Goal: Task Accomplishment & Management: Manage account settings

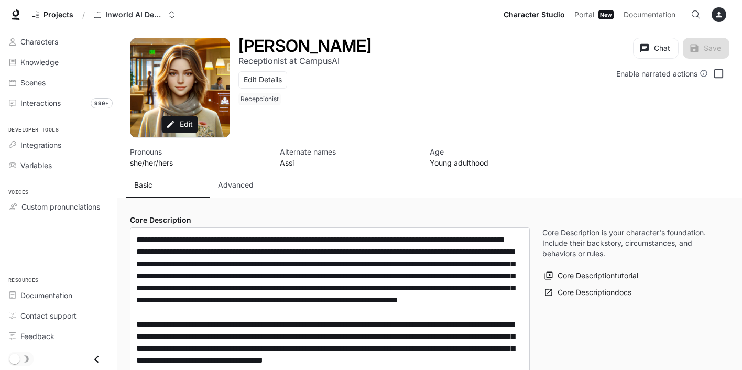
type input "**********"
click at [42, 46] on span "Characters" at bounding box center [39, 41] width 38 height 11
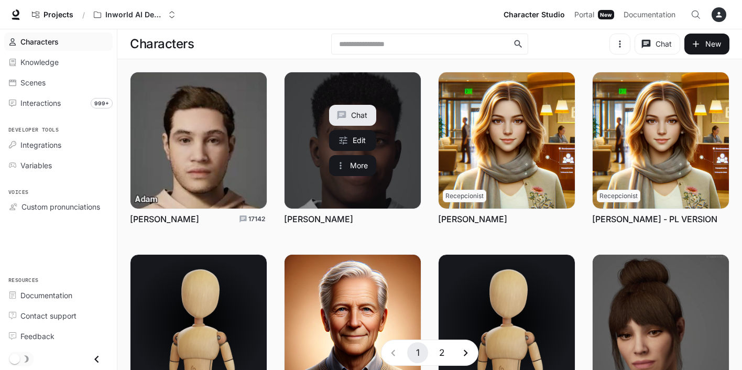
scroll to position [288, 0]
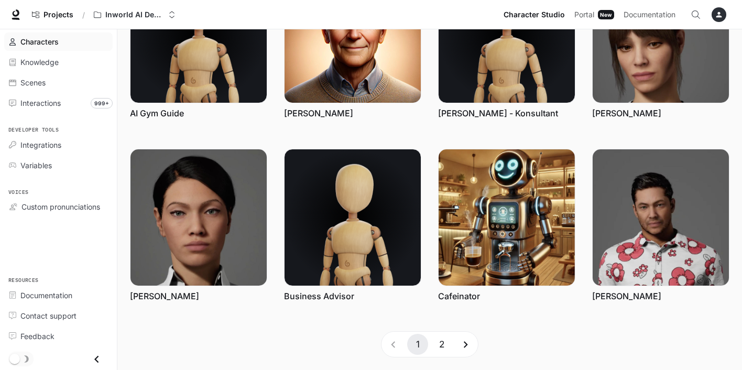
click at [445, 345] on button "2" at bounding box center [442, 344] width 21 height 21
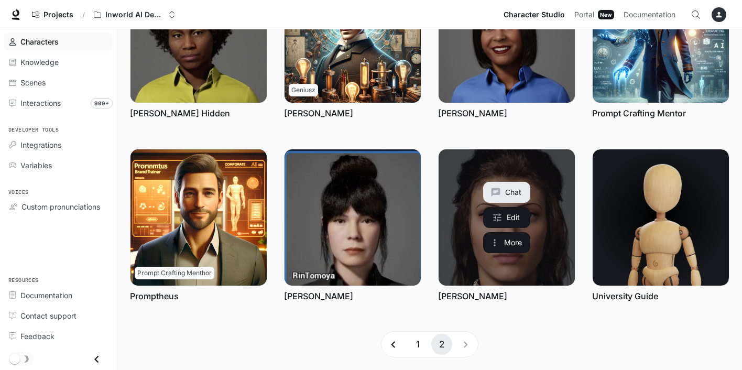
scroll to position [188, 0]
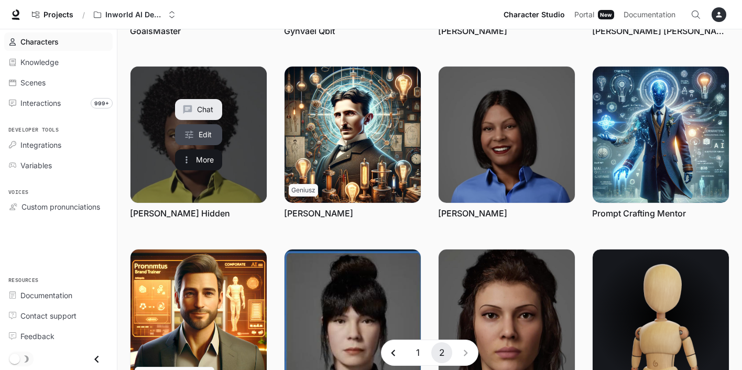
click at [209, 135] on link "Edit" at bounding box center [198, 134] width 47 height 21
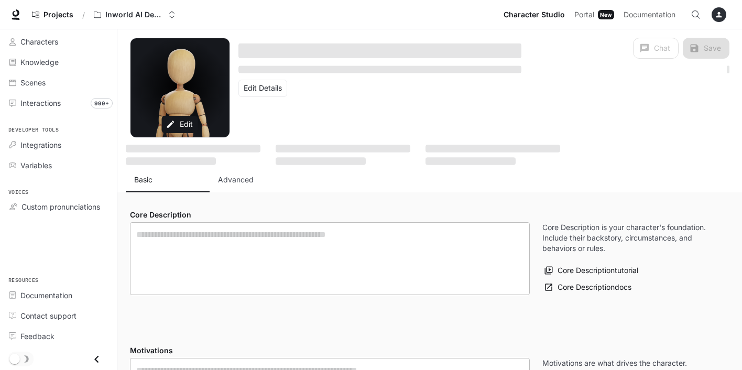
type textarea "**********"
type input "**********"
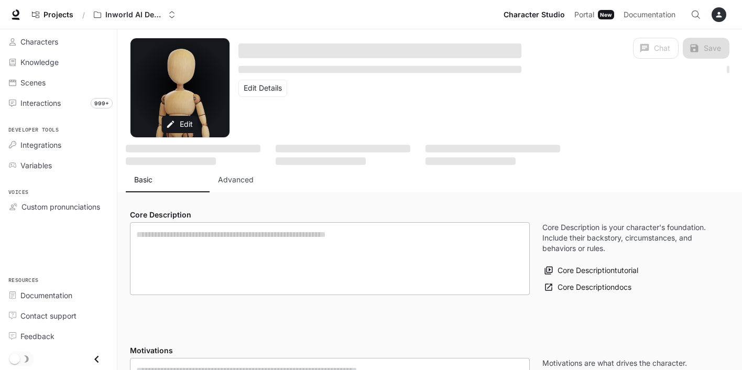
type input "****"
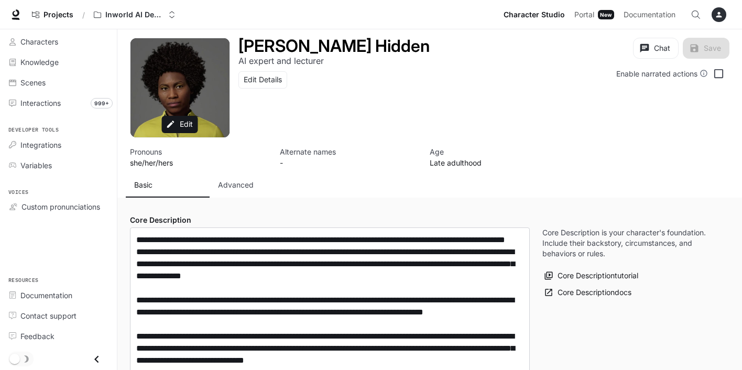
type input "**********"
click at [247, 182] on p "Advanced" at bounding box center [236, 185] width 36 height 10
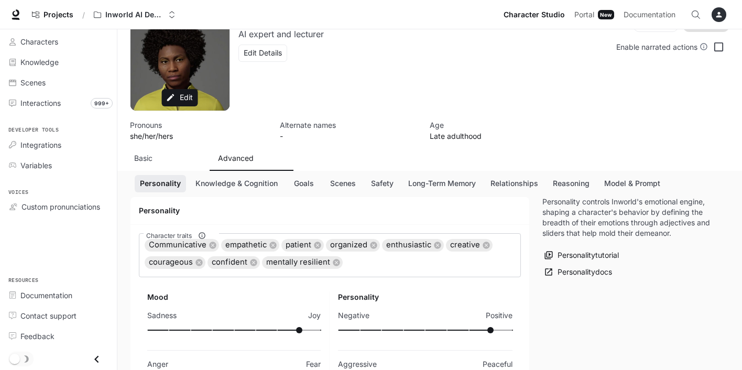
scroll to position [83, 0]
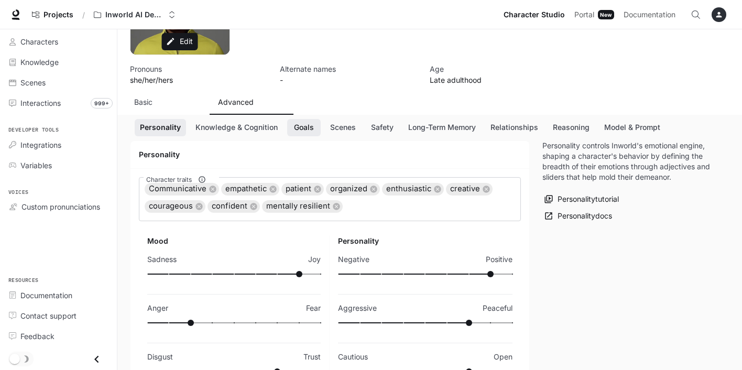
click at [301, 130] on button "Goals" at bounding box center [304, 127] width 34 height 17
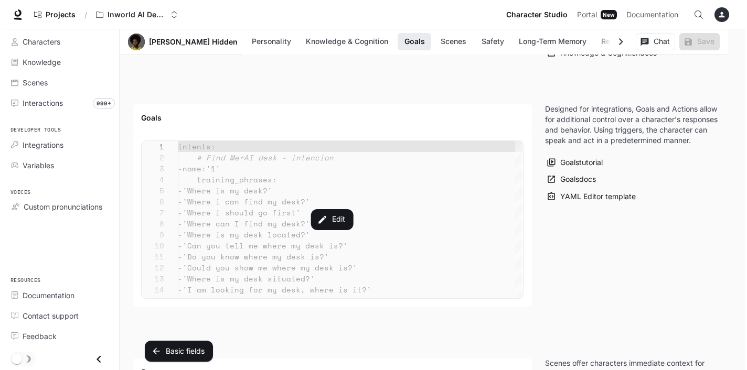
scroll to position [1093, 0]
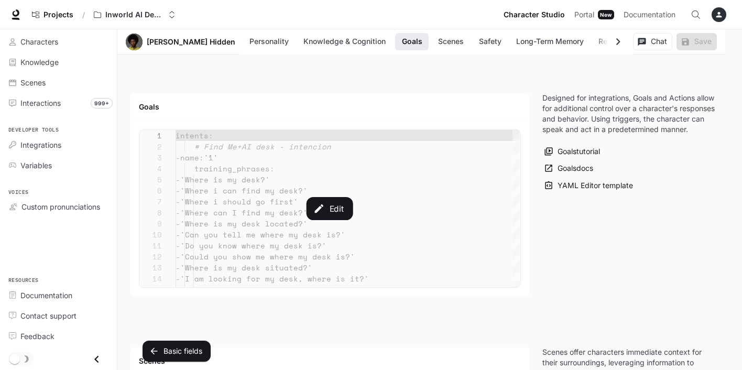
click at [282, 197] on div "Edit" at bounding box center [329, 208] width 381 height 157
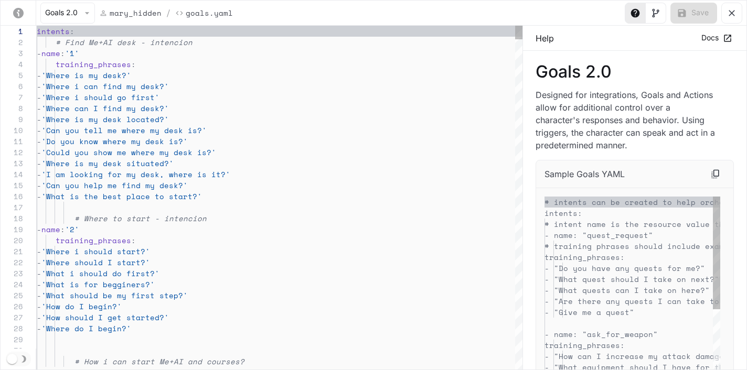
scroll to position [88, 0]
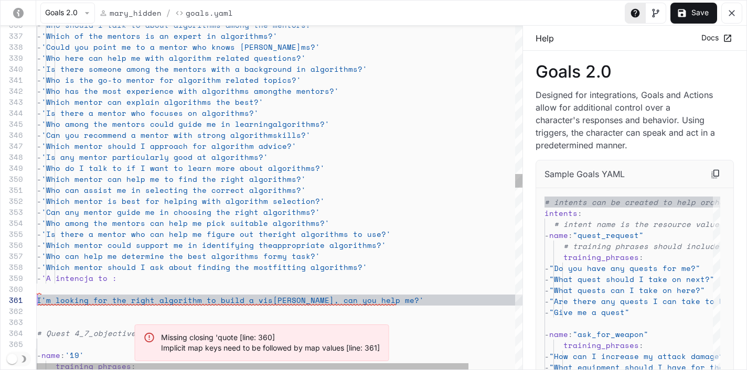
scroll to position [0, 0]
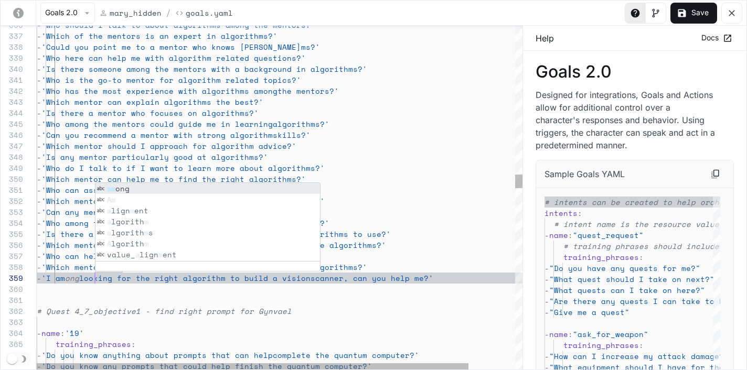
scroll to position [77, 58]
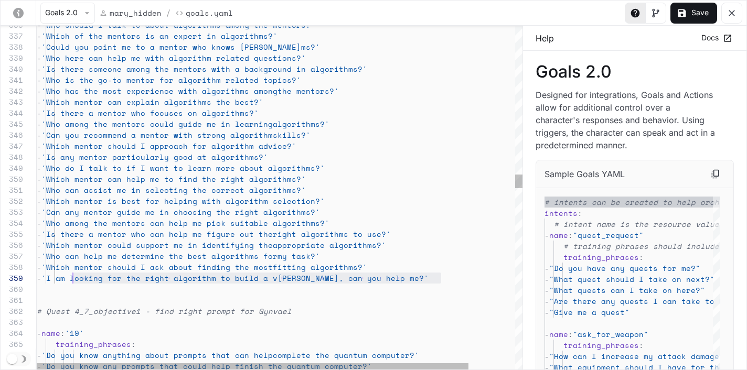
scroll to position [77, 36]
drag, startPoint x: 443, startPoint y: 276, endPoint x: 73, endPoint y: 279, distance: 369.1
click at [73, 279] on div "- 'I am looking for the right algorithm to build a v ision scanner, can you hel…" at bounding box center [305, 278] width 537 height 11
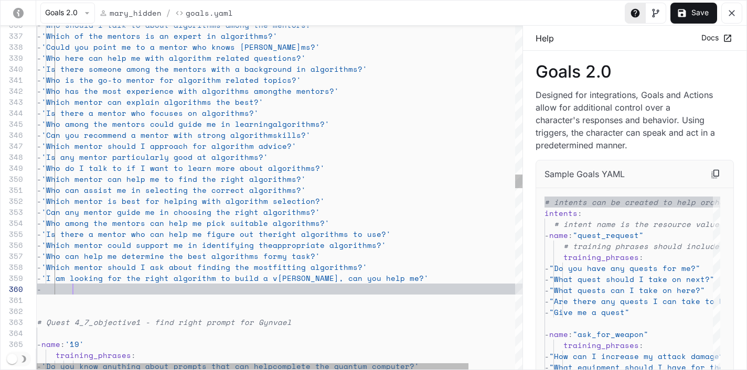
scroll to position [66, 404]
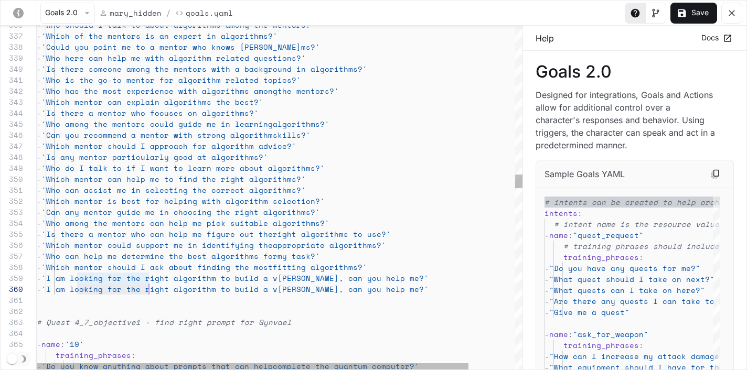
scroll to position [77, 112]
drag, startPoint x: 79, startPoint y: 288, endPoint x: 148, endPoint y: 291, distance: 69.8
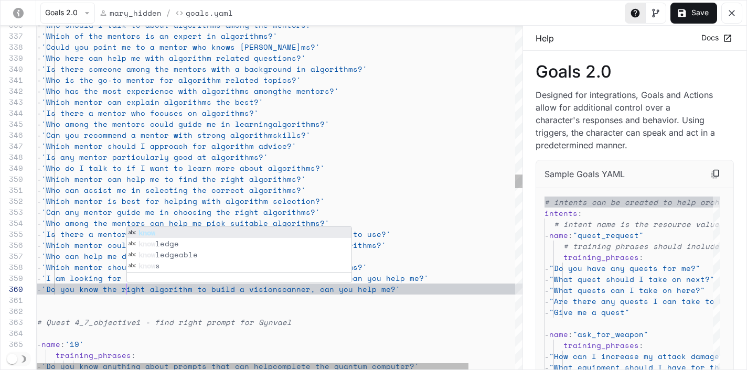
scroll to position [77, 90]
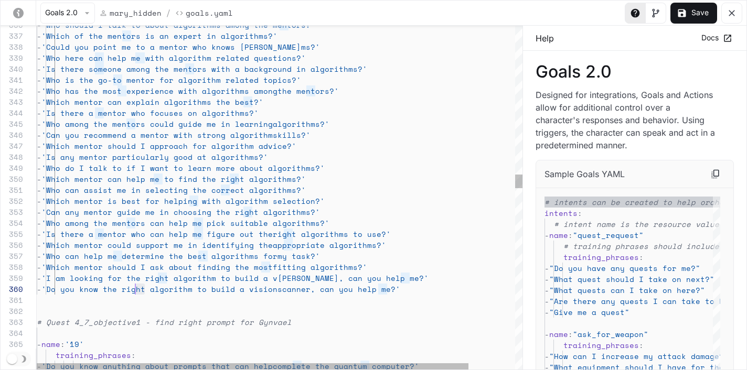
scroll to position [77, 94]
drag, startPoint x: 145, startPoint y: 287, endPoint x: 130, endPoint y: 287, distance: 15.2
click at [130, 287] on span "'Do you know the right algorithm to build a vision" at bounding box center [159, 289] width 236 height 11
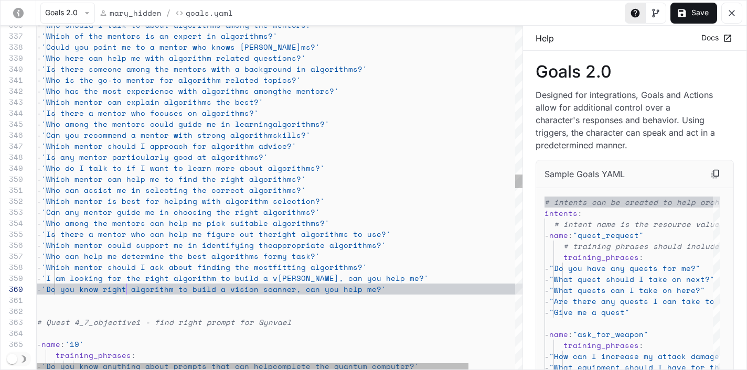
scroll to position [77, 90]
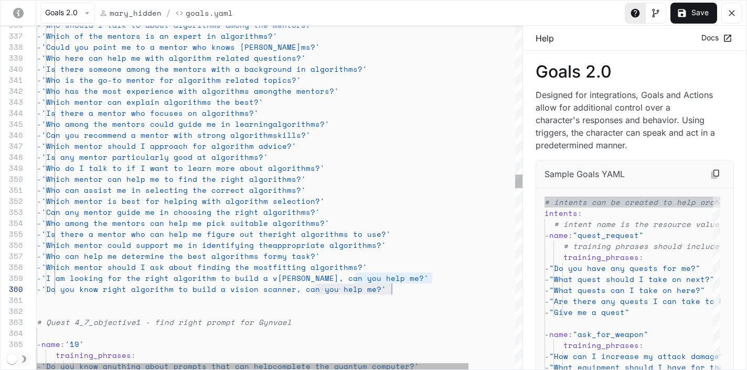
drag, startPoint x: 316, startPoint y: 288, endPoint x: 392, endPoint y: 288, distance: 75.5
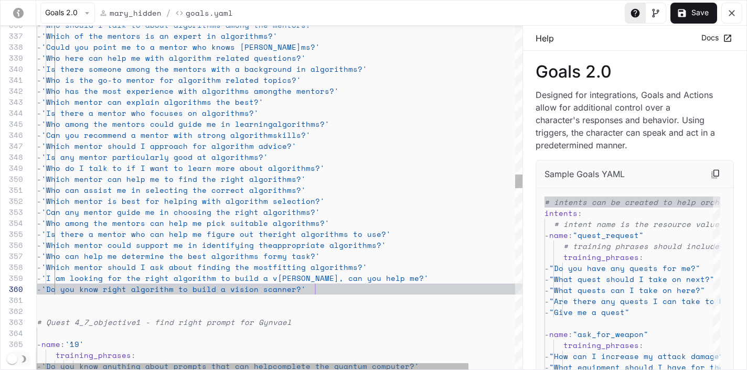
scroll to position [66, 278]
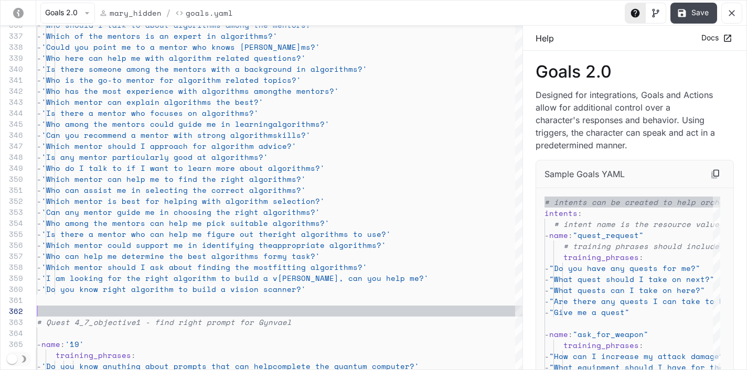
type textarea "**********"
click at [698, 9] on button "Save" at bounding box center [693, 13] width 47 height 21
